Goal: Task Accomplishment & Management: Complete application form

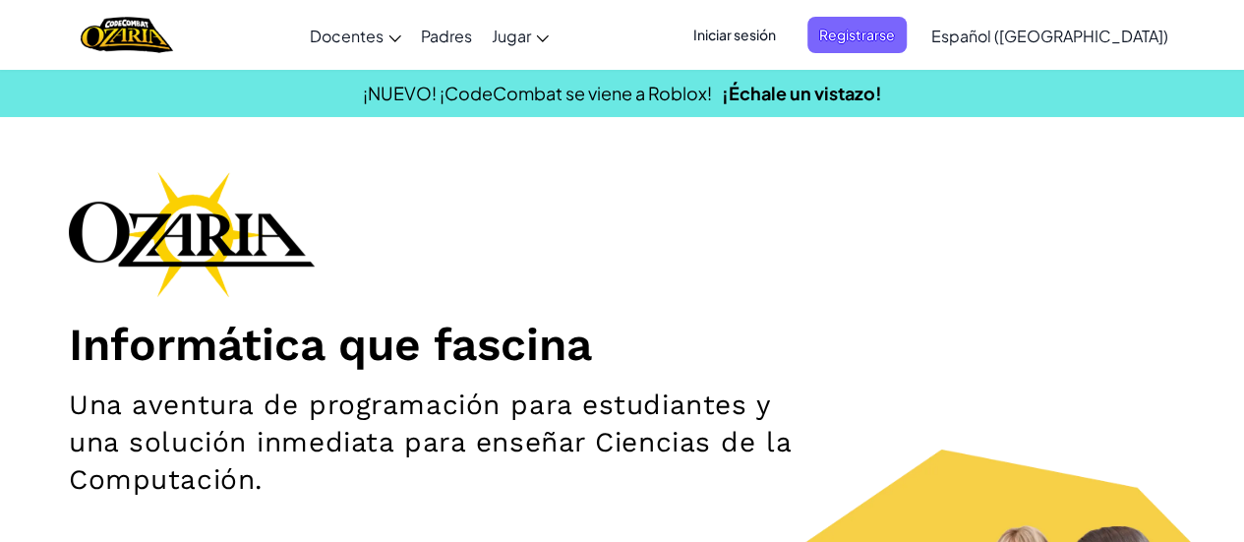
click at [782, 37] on span "Iniciar sesión" at bounding box center [735, 35] width 106 height 36
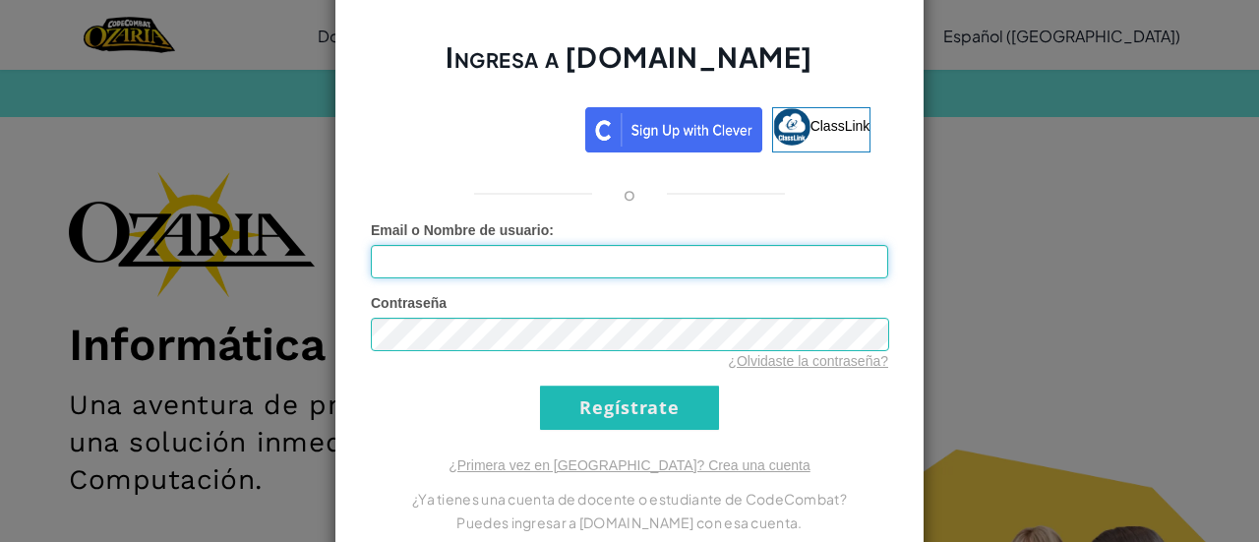
click at [722, 265] on input "Email o Nombre de usuario :" at bounding box center [629, 261] width 517 height 33
type input "[EMAIL_ADDRESS][DOMAIN_NAME]"
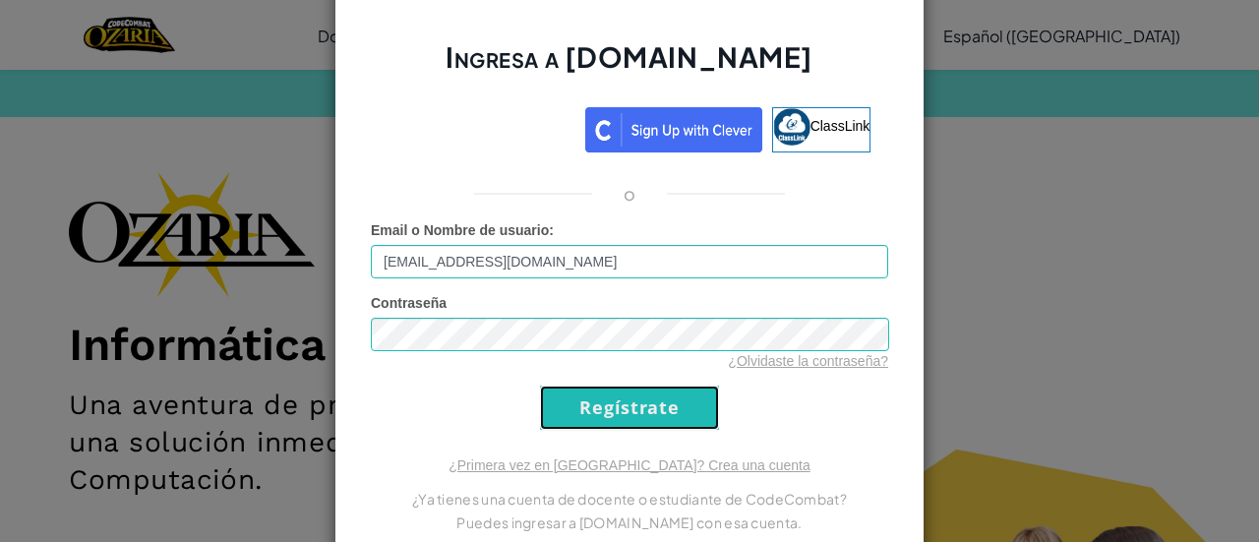
click at [646, 417] on input "Regístrate" at bounding box center [629, 407] width 179 height 44
click at [679, 411] on input "Regístrate" at bounding box center [629, 407] width 179 height 44
